Goal: Complete application form

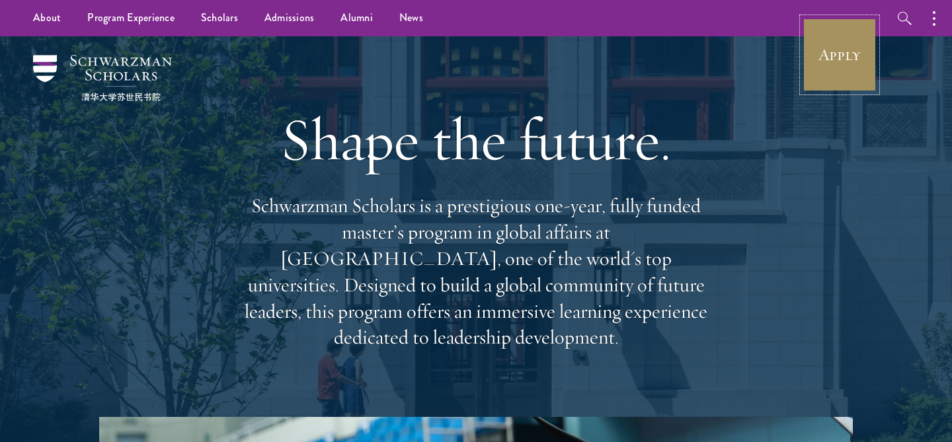
click at [840, 68] on link "Apply" at bounding box center [839, 55] width 74 height 74
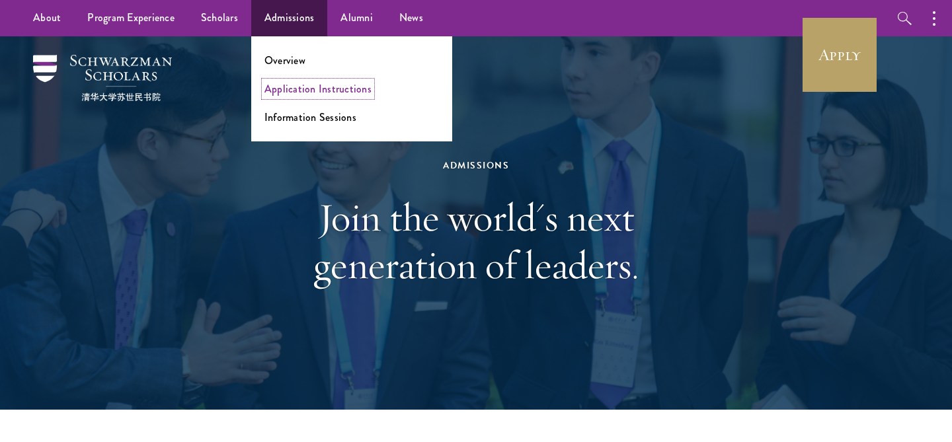
click at [297, 84] on link "Application Instructions" at bounding box center [317, 88] width 107 height 15
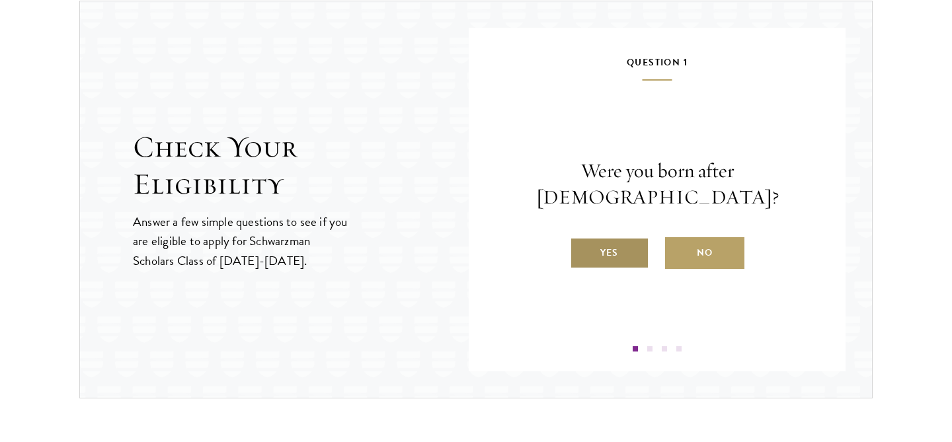
click at [621, 241] on label "Yes" at bounding box center [609, 253] width 79 height 32
click at [581, 241] on input "Yes" at bounding box center [576, 245] width 12 height 12
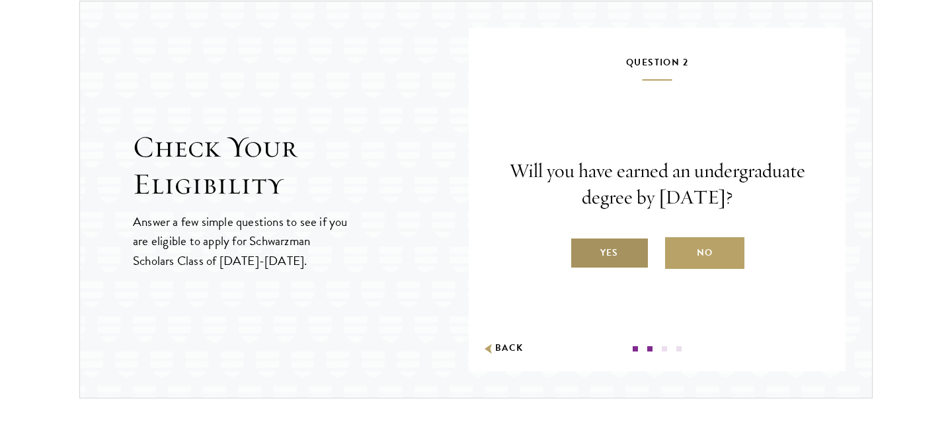
click at [619, 250] on label "Yes" at bounding box center [609, 253] width 79 height 32
click at [581, 250] on input "Yes" at bounding box center [576, 245] width 12 height 12
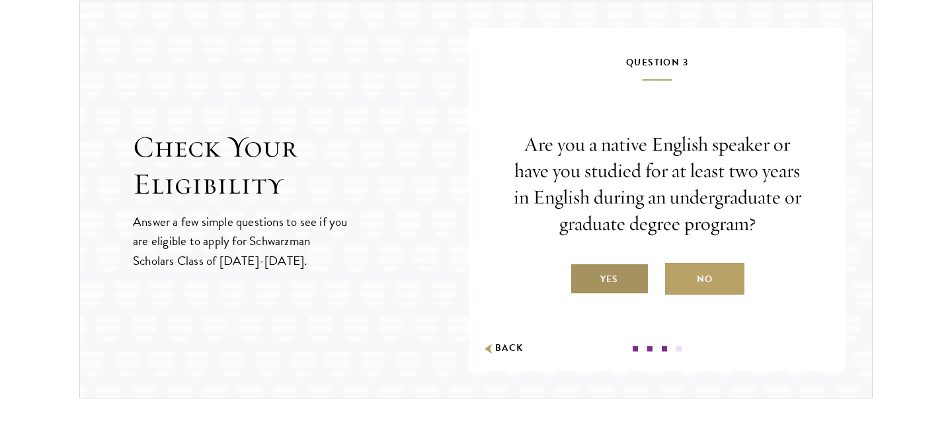
click at [618, 272] on label "Yes" at bounding box center [609, 279] width 79 height 32
click at [581, 272] on input "Yes" at bounding box center [576, 271] width 12 height 12
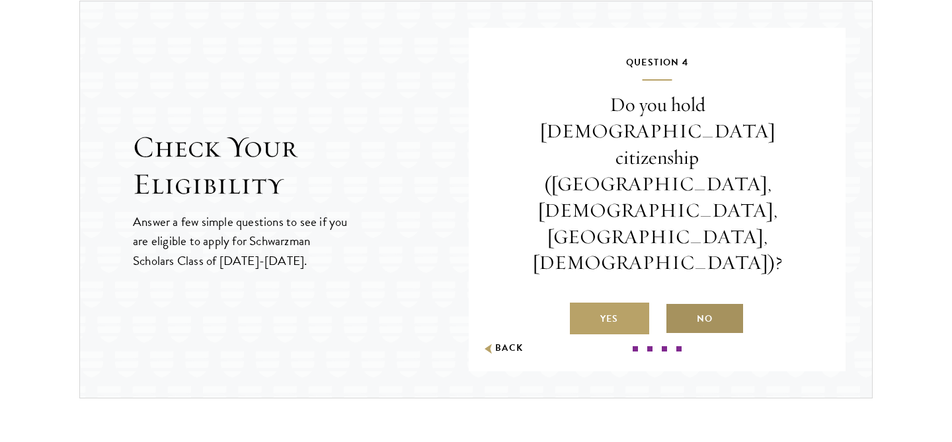
click at [693, 303] on label "No" at bounding box center [704, 319] width 79 height 32
click at [677, 305] on input "No" at bounding box center [671, 311] width 12 height 12
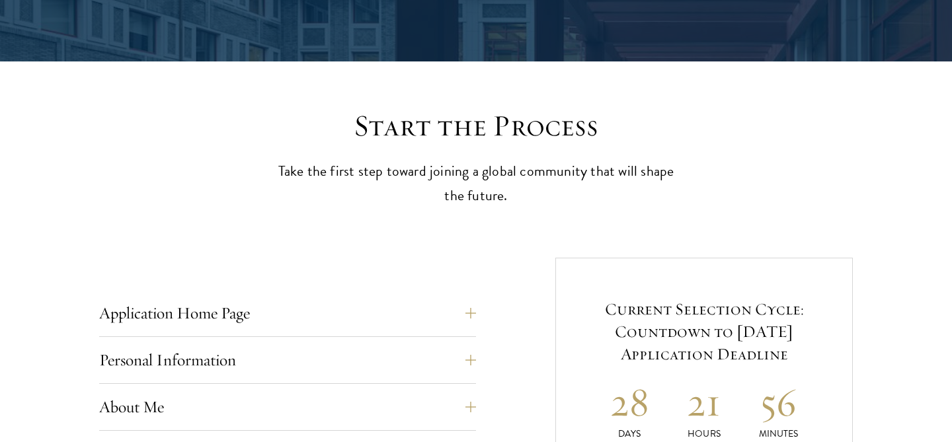
scroll to position [420, 0]
